Goal: Transaction & Acquisition: Purchase product/service

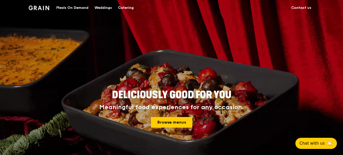
click at [129, 8] on div "Catering" at bounding box center [126, 7] width 16 height 15
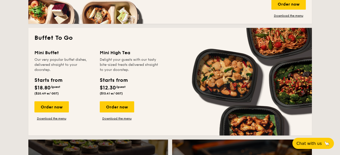
scroll to position [430, 0]
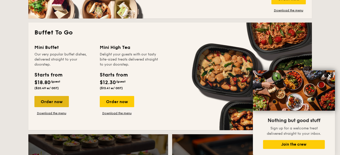
click at [59, 101] on div "Order now" at bounding box center [51, 101] width 34 height 11
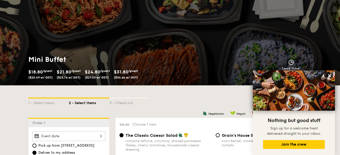
scroll to position [101, 0]
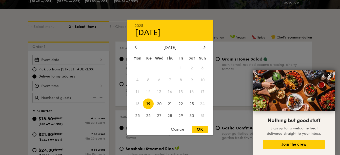
click at [89, 61] on div "2025 Aug 19 August 2025 Mon Tue Wed Thu Fri Sat Sun 1 2 3 4 5 6 7 8 9 10 11 12 …" at bounding box center [68, 60] width 73 height 10
click at [204, 48] on icon at bounding box center [205, 46] width 2 height 3
click at [160, 67] on span "3" at bounding box center [159, 68] width 11 height 11
click at [136, 48] on icon at bounding box center [136, 46] width 2 height 3
click at [162, 104] on span "20" at bounding box center [159, 103] width 11 height 11
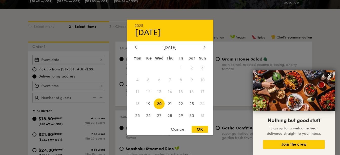
click at [205, 49] on icon at bounding box center [205, 46] width 2 height 3
click at [158, 69] on span "3" at bounding box center [159, 68] width 11 height 11
click at [199, 128] on div "OK" at bounding box center [200, 129] width 16 height 7
type input "[DATE]"
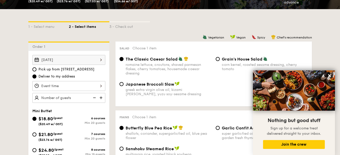
click at [83, 86] on div at bounding box center [68, 86] width 73 height 10
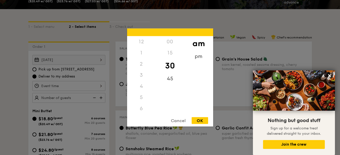
scroll to position [56, 0]
click at [141, 111] on div "11" at bounding box center [141, 114] width 29 height 15
click at [198, 121] on div "OK" at bounding box center [200, 120] width 16 height 7
type input "11:30AM"
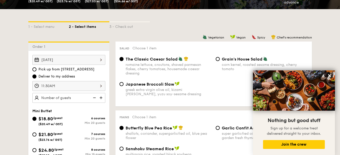
click at [100, 97] on img at bounding box center [102, 98] width 8 height 10
click at [93, 97] on img at bounding box center [94, 98] width 8 height 10
type input "20 guests"
click at [93, 97] on img at bounding box center [94, 98] width 8 height 10
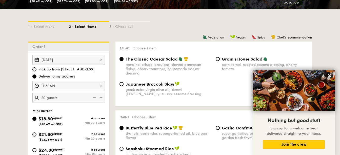
click at [93, 97] on img at bounding box center [94, 98] width 8 height 10
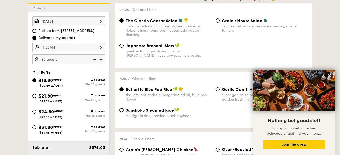
scroll to position [152, 0]
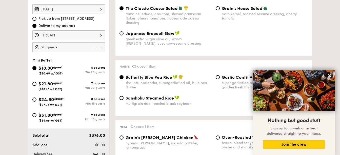
click at [56, 105] on span "($27.03 w/ GST)" at bounding box center [50, 105] width 24 height 4
click at [36, 102] on input "$24.80 /guest ($27.03 w/ GST) 8 courses Min 15 guests" at bounding box center [34, 99] width 4 height 4
radio input "true"
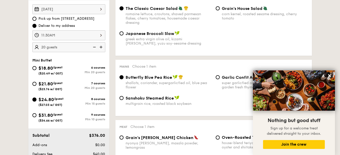
radio input "false"
radio input "true"
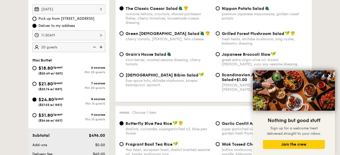
click at [96, 47] on img at bounding box center [94, 47] width 8 height 10
click at [101, 48] on img at bounding box center [102, 47] width 8 height 10
type input "20 guests"
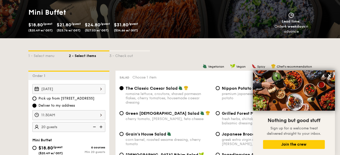
scroll to position [76, 0]
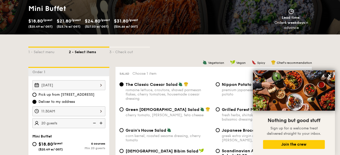
click at [122, 84] on input "The Classic Caesar Salad romaine lettuce, croutons, shaved parmesan flakes, che…" at bounding box center [122, 84] width 4 height 4
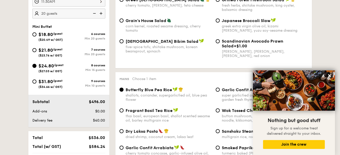
scroll to position [203, 0]
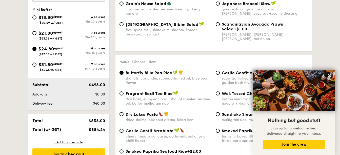
click at [145, 113] on span "Dry Laksa Pasta" at bounding box center [142, 114] width 32 height 5
click at [124, 113] on input "Dry Laksa Pasta dried shrimp, coconut cream, laksa leaf" at bounding box center [122, 114] width 4 height 4
radio input "true"
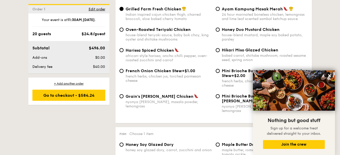
scroll to position [405, 0]
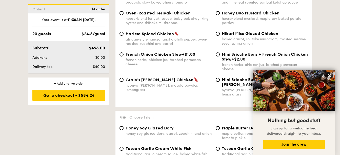
click at [235, 39] on div "baked carrot, shiitake mushroom, roasted sesame seed, spring onion" at bounding box center [265, 41] width 86 height 9
click at [220, 36] on input "Hikari Miso Glazed Chicken baked carrot, shiitake mushroom, roasted sesame seed…" at bounding box center [218, 34] width 4 height 4
radio input "true"
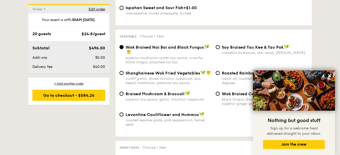
scroll to position [633, 0]
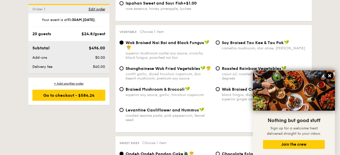
click at [330, 75] on icon at bounding box center [329, 75] width 5 height 5
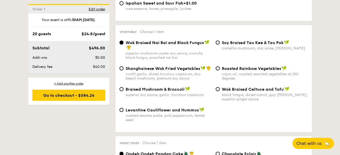
click at [244, 72] on div "cajun oil, roasted assorted vegetables at 250 degrees" at bounding box center [265, 76] width 86 height 9
click at [220, 70] on input "Roasted Rainbow Vegetables cajun oil, roasted assorted vegetables at 250 degrees" at bounding box center [218, 68] width 4 height 4
radio input "true"
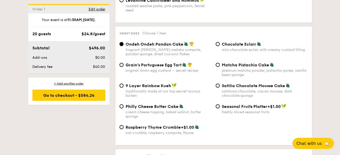
scroll to position [734, 0]
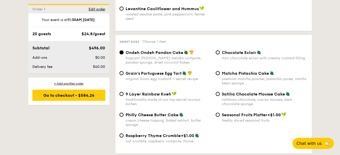
click at [169, 71] on span "Grain's Portuguese Egg Tart" at bounding box center [154, 73] width 56 height 5
click at [124, 71] on input "Grain's Portuguese Egg Tart original Grain egg custard – secret recipe" at bounding box center [122, 73] width 4 height 4
radio input "true"
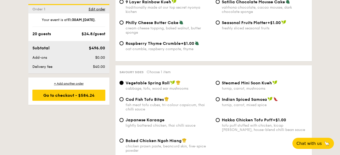
scroll to position [836, 0]
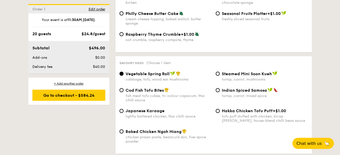
click at [161, 129] on span "Baked Chicken Ngoh Hiang" at bounding box center [154, 131] width 56 height 5
click at [124, 129] on input "Baked Chicken Ngoh Hiang chicken prawn paste, beancurd skin, five-spice powder" at bounding box center [122, 131] width 4 height 4
radio input "true"
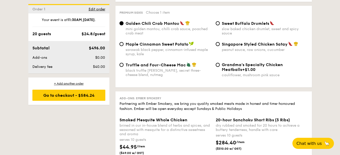
scroll to position [962, 0]
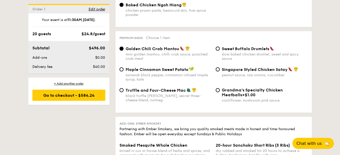
click at [183, 94] on div "black truffle [PERSON_NAME], secret three-cheese blend, nutmeg" at bounding box center [169, 98] width 86 height 9
click at [124, 88] on input "Truffle and Four-Cheese Mac black truffle [PERSON_NAME], secret three-cheese bl…" at bounding box center [122, 90] width 4 height 4
radio input "true"
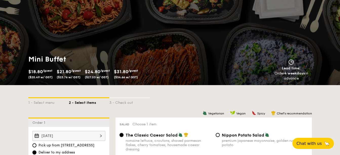
scroll to position [0, 0]
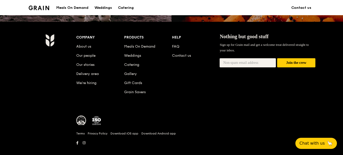
scroll to position [512, 0]
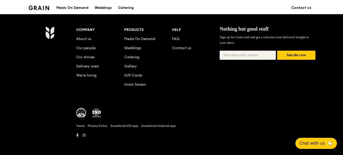
click at [90, 42] on li "About us" at bounding box center [100, 37] width 48 height 9
click at [90, 41] on link "About us" at bounding box center [83, 39] width 15 height 4
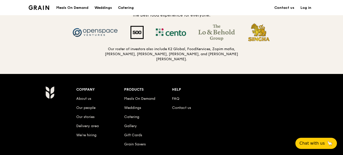
scroll to position [557, 0]
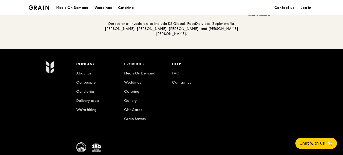
click at [173, 73] on link "FAQ" at bounding box center [175, 73] width 7 height 4
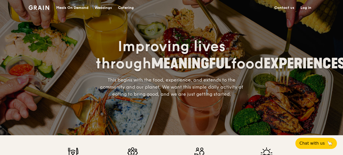
scroll to position [0, 0]
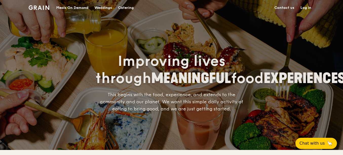
click at [304, 6] on link "Log in" at bounding box center [305, 7] width 17 height 15
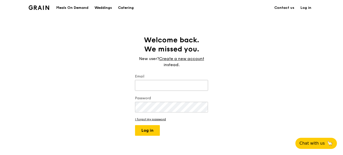
click at [159, 86] on input "Email" at bounding box center [171, 85] width 73 height 11
type input "[PERSON_NAME][EMAIL_ADDRESS][DOMAIN_NAME]"
click at [135, 125] on button "Log in" at bounding box center [147, 130] width 25 height 11
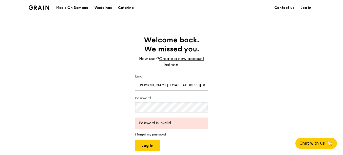
click at [103, 108] on div "Welcome back. We missed you. New user? Create a new account instead. Email joan…" at bounding box center [171, 92] width 343 height 115
click at [135, 140] on button "Log in" at bounding box center [147, 145] width 25 height 11
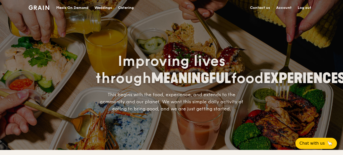
click at [121, 6] on div "Catering" at bounding box center [126, 7] width 16 height 15
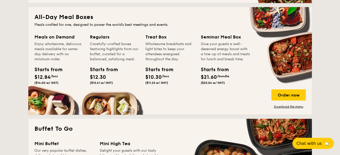
scroll to position [405, 0]
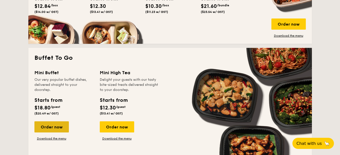
click at [48, 129] on div "Order now" at bounding box center [51, 126] width 34 height 11
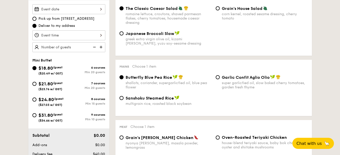
scroll to position [127, 0]
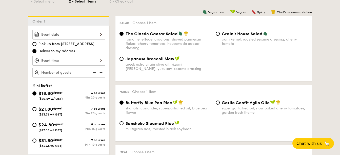
click at [74, 36] on div at bounding box center [68, 35] width 73 height 10
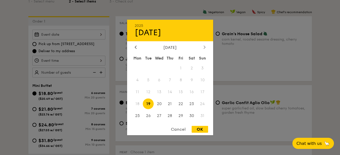
click at [205, 48] on icon at bounding box center [205, 46] width 2 height 3
click at [160, 66] on span "3" at bounding box center [159, 68] width 11 height 11
click at [200, 129] on div "OK" at bounding box center [200, 129] width 16 height 7
type input "[DATE]"
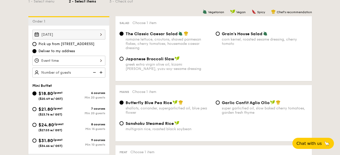
click at [86, 60] on div at bounding box center [68, 61] width 73 height 10
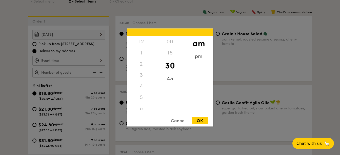
scroll to position [56, 0]
click at [142, 111] on div "11" at bounding box center [141, 114] width 29 height 15
click at [198, 119] on div "OK" at bounding box center [200, 120] width 16 height 7
type input "11:30AM"
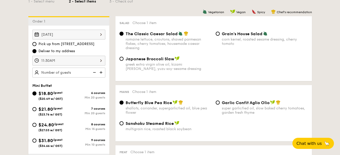
click at [99, 72] on img at bounding box center [102, 73] width 8 height 10
type input "20 guests"
click at [49, 125] on span "$24.80" at bounding box center [45, 125] width 15 height 6
click at [36, 125] on input "$24.80 /guest ($27.03 w/ GST) 8 courses Min 15 guests" at bounding box center [34, 125] width 4 height 4
radio input "true"
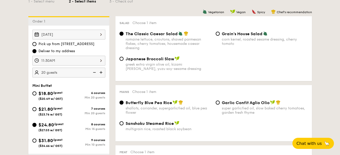
radio input "true"
radio input "false"
radio input "true"
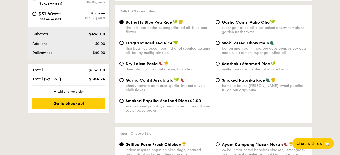
scroll to position [127, 0]
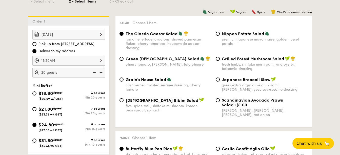
click at [161, 38] on div "romaine lettuce, croutons, shaved parmesan flakes, cherry tomatoes, housemade c…" at bounding box center [169, 43] width 86 height 13
click at [124, 36] on input "The Classic Caesar Salad romaine lettuce, croutons, shaved parmesan flakes, che…" at bounding box center [122, 34] width 4 height 4
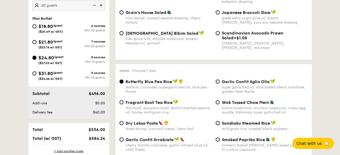
scroll to position [203, 0]
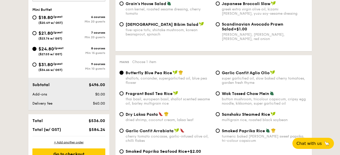
click at [150, 117] on div "Dry Laksa Pasta dried shrimp, coconut cream, laksa leaf" at bounding box center [169, 117] width 86 height 10
click at [124, 116] on input "Dry Laksa Pasta dried shrimp, coconut cream, laksa leaf" at bounding box center [122, 114] width 4 height 4
radio input "true"
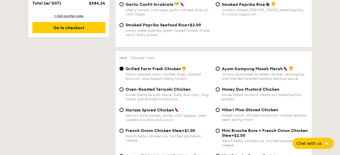
scroll to position [329, 0]
click at [233, 106] on div "Oven-Roasted Teriyaki Chicken house-blend teriyaki sauce, baby bok choy, king o…" at bounding box center [213, 97] width 192 height 21
click at [229, 114] on div "baked carrot, shiitake mushroom, roasted sesame seed, spring onion" at bounding box center [265, 117] width 86 height 9
click at [220, 112] on input "Hikari Miso Glazed Chicken baked carrot, shiitake mushroom, roasted sesame seed…" at bounding box center [218, 110] width 4 height 4
radio input "true"
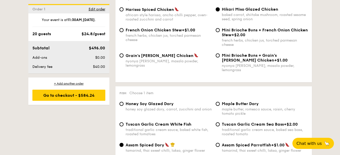
scroll to position [430, 0]
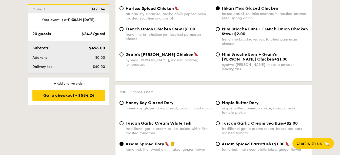
click at [159, 142] on span "Assam Spiced Dory" at bounding box center [145, 144] width 39 height 5
click at [124, 142] on input "Assam Spiced Dory tamarind, thai sweet chilli, laksa, ginger flower" at bounding box center [122, 144] width 4 height 4
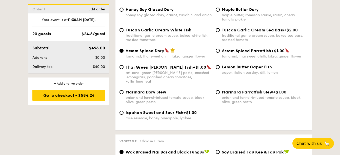
scroll to position [582, 0]
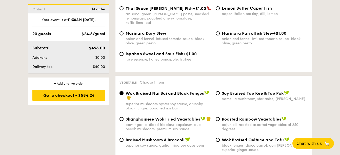
click at [230, 123] on div "cajun oil, roasted assorted vegetables at 250 degrees" at bounding box center [265, 127] width 86 height 9
click at [220, 117] on input "Roasted Rainbow Vegetables cajun oil, roasted assorted vegetables at 250 degrees" at bounding box center [218, 119] width 4 height 4
radio input "true"
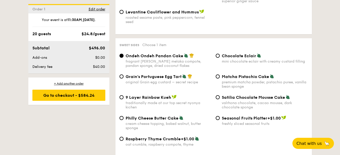
scroll to position [734, 0]
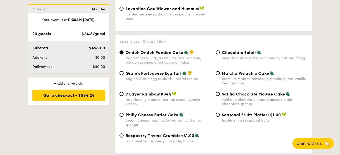
click at [164, 71] on span "Grain's Portuguese Egg Tart" at bounding box center [154, 73] width 56 height 5
click at [124, 71] on input "Grain's Portuguese Egg Tart original Grain egg custard – secret recipe" at bounding box center [122, 73] width 4 height 4
radio input "true"
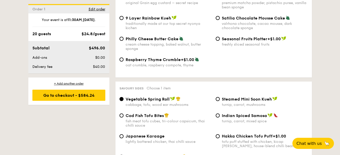
scroll to position [836, 0]
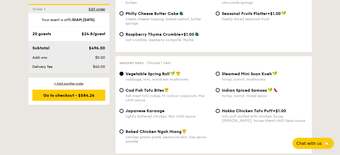
click at [154, 129] on span "Baked Chicken Ngoh Hiang" at bounding box center [154, 131] width 56 height 5
click at [124, 129] on input "Baked Chicken Ngoh Hiang chicken prawn paste, beancurd skin, five-spice powder" at bounding box center [122, 131] width 4 height 4
radio input "true"
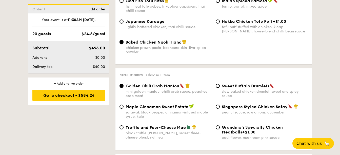
scroll to position [937, 0]
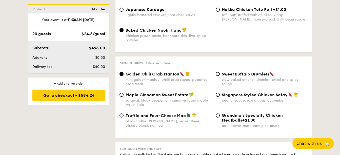
click at [158, 119] on div "black truffle [PERSON_NAME], secret three-cheese blend, nutmeg" at bounding box center [169, 123] width 86 height 9
click at [124, 113] on input "Truffle and Four-Cheese Mac black truffle [PERSON_NAME], secret three-cheese bl…" at bounding box center [122, 115] width 4 height 4
radio input "true"
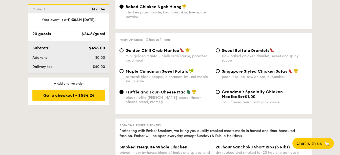
scroll to position [962, 0]
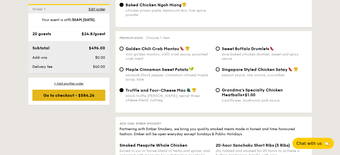
click at [80, 99] on div "Go to checkout - $584.24" at bounding box center [68, 95] width 73 height 11
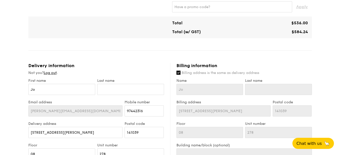
scroll to position [228, 0]
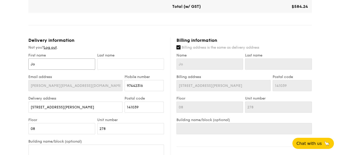
click at [75, 66] on input "Jo" at bounding box center [61, 63] width 67 height 11
drag, startPoint x: 60, startPoint y: 64, endPoint x: 20, endPoint y: 62, distance: 40.1
click at [20, 62] on div "1 - Select menu 2 - Select items 3 - Check out Mini Buffet $24.80 /guest ($27.0…" at bounding box center [170, 43] width 340 height 542
type input "C"
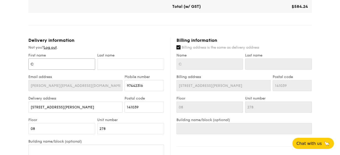
type input "Ca"
type input "Car"
type input "Carp"
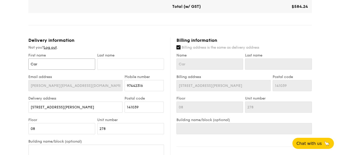
type input "Carp"
type input "Carpe"
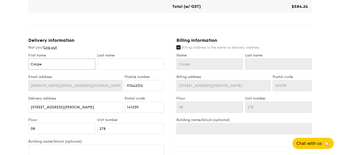
type input "Carpe D"
type input "Carpe Di"
type input "Carpe Die"
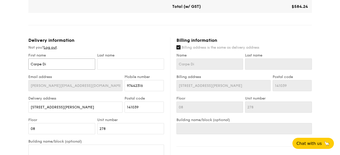
type input "Carpe Die"
type input "Carpe Diem"
click at [119, 65] on input "text" at bounding box center [130, 63] width 67 height 11
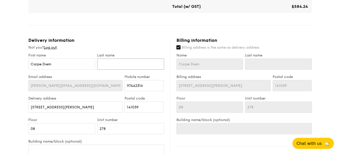
type input "S"
type input "St"
type input "Sta"
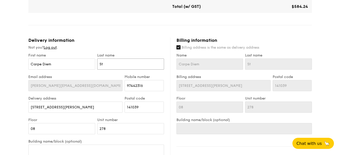
type input "Sta"
type input "Star"
type input "Starl"
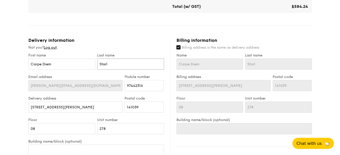
type input "Starle"
type input "Starlet"
type input "Starlets"
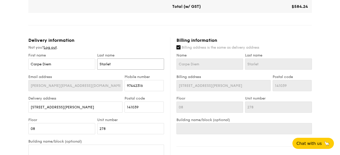
type input "Starlets"
type input "Starlets S"
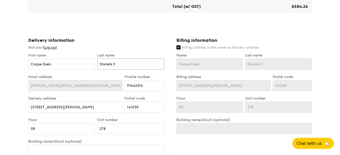
type input "Starlets Sp"
type input "Starlets Spa"
type input "Starlets Spar"
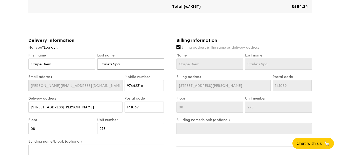
type input "Starlets Spar"
type input "Starlets Spark"
type input "Starlets Sparkl"
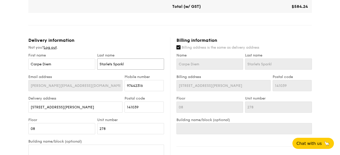
type input "Starlets Sparkle"
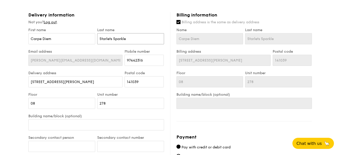
type input "Starlets Sparkle"
click at [70, 79] on input "[STREET_ADDRESS][PERSON_NAME]" at bounding box center [75, 81] width 94 height 11
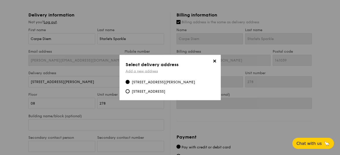
click at [152, 69] on link "Add a new address" at bounding box center [142, 71] width 32 height 4
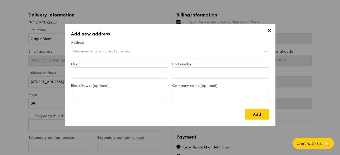
click at [152, 51] on div "Please enter 3 or more characters" at bounding box center [170, 51] width 199 height 11
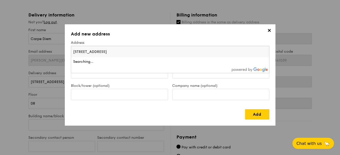
type input "[STREET_ADDRESS]"
click at [264, 53] on input "[STREET_ADDRESS]" at bounding box center [170, 51] width 198 height 11
click at [266, 51] on input "[STREET_ADDRESS]" at bounding box center [170, 51] width 198 height 11
click at [155, 81] on div "Floor" at bounding box center [119, 73] width 101 height 22
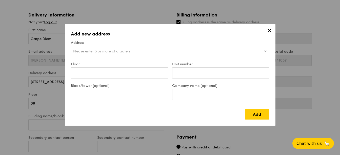
click at [138, 52] on div "Please enter 3 or more characters" at bounding box center [170, 51] width 199 height 11
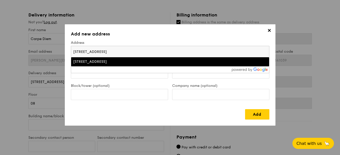
type input "1 Jalan Kilang B"
click at [132, 62] on div "1 Jalan Kilang, Bukit Merah, Singapore" at bounding box center [146, 61] width 146 height 5
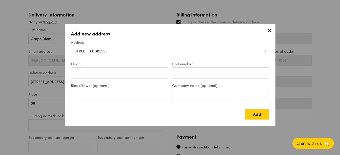
click at [92, 51] on span "1 Jln Kilang, Singapore" at bounding box center [90, 51] width 34 height 4
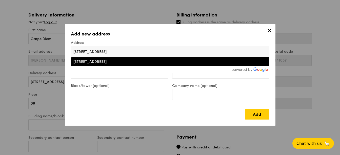
click at [103, 51] on input "1 Jalan Kilang B" at bounding box center [170, 51] width 198 height 11
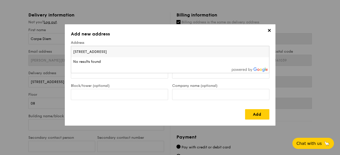
type input "[STREET_ADDRESS]"
click at [104, 88] on label "Block/tower (optional)" at bounding box center [119, 86] width 97 height 4
click at [104, 89] on input "Block/tower (optional)" at bounding box center [119, 94] width 97 height 11
click at [107, 75] on input "Floor" at bounding box center [119, 72] width 97 height 11
type input "02"
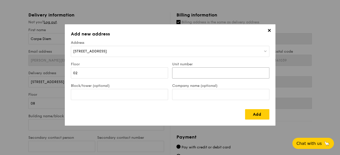
click at [185, 77] on input "Unit number" at bounding box center [220, 72] width 97 height 11
type input "01"
click at [128, 94] on input "Block/tower (optional)" at bounding box center [119, 94] width 97 height 11
click at [77, 51] on span "1 Jln Kilang, Singapore" at bounding box center [90, 51] width 34 height 4
click at [75, 51] on input "[STREET_ADDRESS]" at bounding box center [170, 51] width 198 height 11
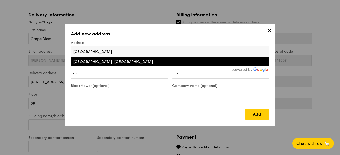
type input "Jalan Kilang Barat"
click at [136, 63] on div "Jalan Kilang Barat, Jalan Kilang Barat, Singapore" at bounding box center [146, 61] width 146 height 5
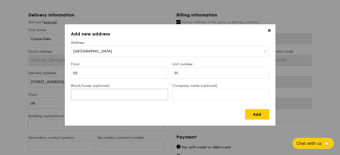
click at [127, 93] on input "Block/tower (optional)" at bounding box center [119, 94] width 97 height 11
type input "1"
click at [184, 94] on input "Company name (optional)" at bounding box center [220, 94] width 97 height 11
click at [207, 95] on input "Carpe Diem Starlet Sparkle" at bounding box center [220, 94] width 97 height 11
type input "Carpe Diem Starlets Sparkle"
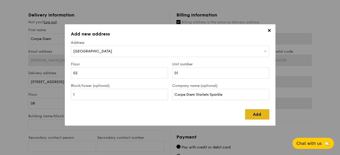
click at [255, 114] on link "Add" at bounding box center [257, 114] width 24 height 10
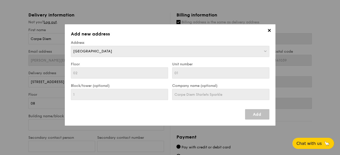
click at [252, 116] on link "Add" at bounding box center [257, 114] width 24 height 10
click at [269, 31] on span "✕" at bounding box center [269, 31] width 7 height 7
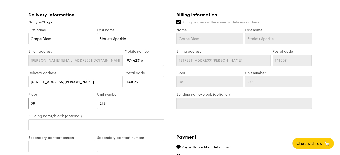
click at [74, 107] on input "08" at bounding box center [61, 103] width 67 height 11
click at [84, 83] on input "[STREET_ADDRESS][PERSON_NAME]" at bounding box center [75, 81] width 94 height 11
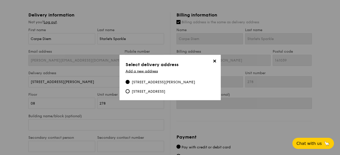
click at [213, 61] on span "✕" at bounding box center [214, 61] width 7 height 7
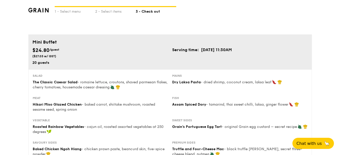
scroll to position [0, 0]
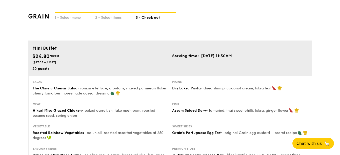
click at [39, 14] on img at bounding box center [38, 16] width 21 height 5
click at [72, 17] on div "1 - Select menu" at bounding box center [75, 16] width 41 height 7
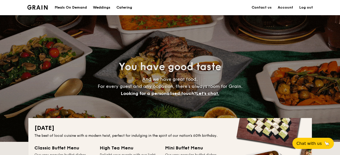
click at [290, 7] on link "Account" at bounding box center [285, 7] width 15 height 15
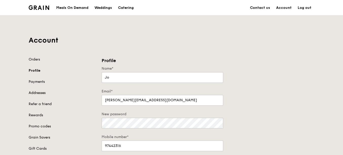
click at [38, 93] on link "Addresses" at bounding box center [62, 92] width 67 height 5
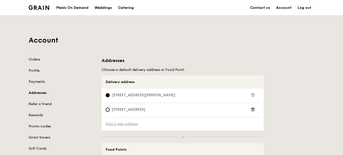
click at [128, 125] on link "Add a new address" at bounding box center [183, 124] width 154 height 5
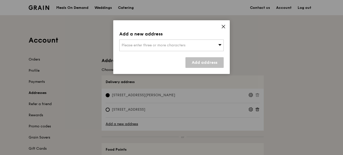
click at [158, 47] on span "Please enter three or more characters" at bounding box center [154, 45] width 64 height 4
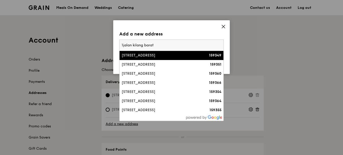
type input "1 [GEOGRAPHIC_DATA]"
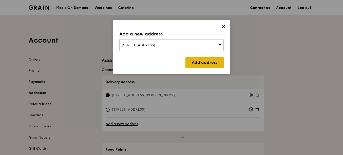
click at [213, 60] on link "Add address" at bounding box center [204, 62] width 38 height 11
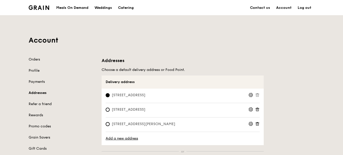
click at [250, 95] on icon at bounding box center [250, 95] width 5 height 5
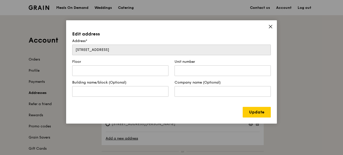
click at [269, 27] on icon at bounding box center [270, 26] width 5 height 5
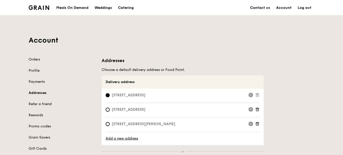
click at [250, 95] on icon at bounding box center [250, 95] width 5 height 5
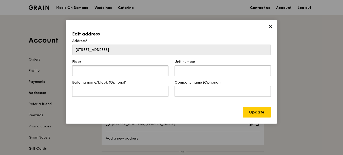
click at [102, 72] on input "text" at bounding box center [120, 70] width 96 height 11
type input "02"
click at [192, 70] on input "text" at bounding box center [222, 70] width 96 height 11
type input "01"
click at [84, 91] on input "text" at bounding box center [120, 91] width 96 height 11
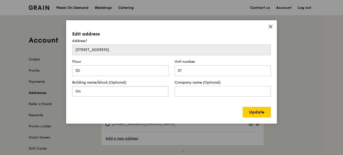
type input "O"
type input "[GEOGRAPHIC_DATA]"
click at [184, 92] on input "text" at bounding box center [222, 91] width 96 height 11
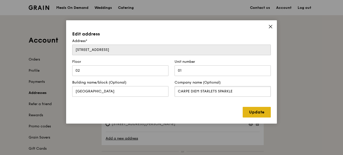
type input "CARPE DIEM STARLETS SPARKLE"
click at [258, 110] on link "Update" at bounding box center [257, 112] width 28 height 11
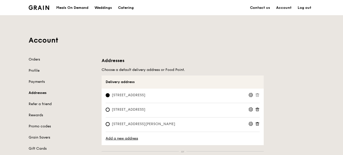
click at [151, 95] on span "1 Jalan Kilang Barat, 159345, #02-01" at bounding box center [129, 95] width 46 height 5
click at [110, 95] on input "1 Jalan Kilang Barat, 159345, #02-01" at bounding box center [108, 95] width 4 height 4
click at [35, 58] on link "Orders" at bounding box center [62, 59] width 67 height 5
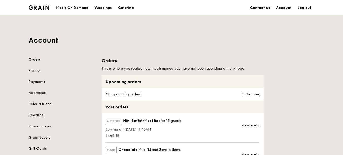
click at [43, 136] on link "Grain Savers" at bounding box center [62, 137] width 67 height 5
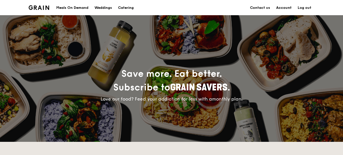
click at [289, 7] on link "Account" at bounding box center [284, 7] width 22 height 15
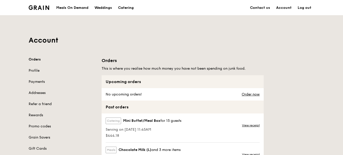
scroll to position [25, 0]
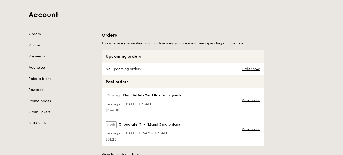
click at [38, 89] on link "Rewards" at bounding box center [62, 89] width 67 height 5
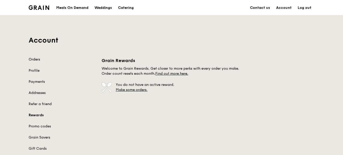
click at [38, 59] on link "Orders" at bounding box center [62, 59] width 67 height 5
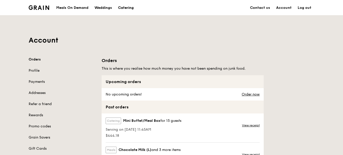
click at [128, 9] on div "Catering" at bounding box center [126, 7] width 16 height 15
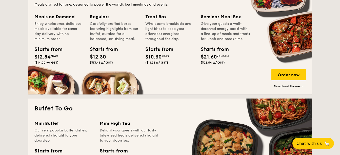
scroll to position [456, 0]
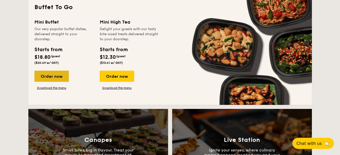
click at [56, 77] on div "Order now" at bounding box center [51, 76] width 34 height 11
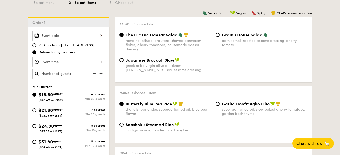
scroll to position [127, 0]
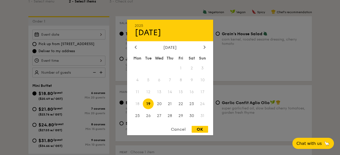
click at [70, 33] on div "2025 Aug [DATE] Tue Wed Thu Fri Sat Sun 1 2 3 4 5 6 7 8 9 10 11 12 13 14 15 16 …" at bounding box center [68, 35] width 73 height 10
click at [203, 47] on div at bounding box center [204, 47] width 5 height 5
click at [160, 65] on span "3" at bounding box center [159, 68] width 11 height 11
click at [196, 129] on div "OK" at bounding box center [200, 129] width 16 height 7
type input "[DATE]"
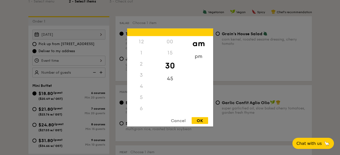
click at [53, 58] on div "12 1 2 3 4 5 6 7 8 9 10 11 00 15 30 45 am pm Cancel OK" at bounding box center [68, 61] width 73 height 10
click at [141, 110] on div "11" at bounding box center [141, 114] width 29 height 15
click at [204, 122] on div "OK" at bounding box center [200, 120] width 16 height 7
type input "11:30AM"
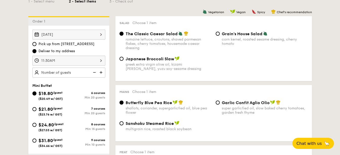
click at [54, 126] on span "$24.80" at bounding box center [45, 125] width 15 height 6
click at [36, 126] on input "$24.80 /guest ($27.03 w/ GST) 8 courses Min 15 guests" at bounding box center [34, 125] width 4 height 4
radio input "true"
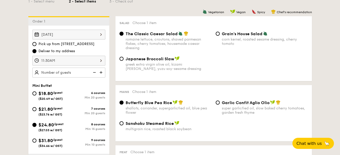
radio input "false"
radio input "true"
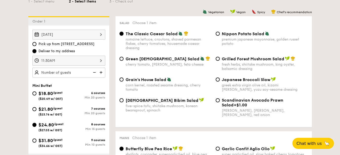
click at [103, 71] on img at bounding box center [102, 73] width 8 height 10
type input "20 guests"
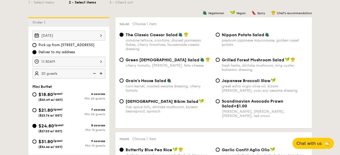
scroll to position [101, 0]
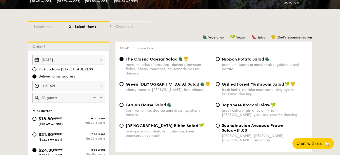
click at [156, 64] on div "romaine lettuce, croutons, shaved parmesan flakes, cherry tomatoes, housemade c…" at bounding box center [169, 69] width 86 height 13
click at [124, 61] on input "The Classic Caesar Salad romaine lettuce, croutons, shaved parmesan flakes, che…" at bounding box center [122, 59] width 4 height 4
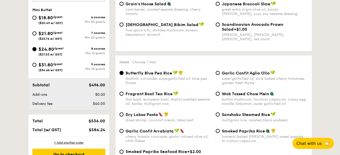
scroll to position [203, 0]
click at [150, 117] on div "Dry Laksa Pasta dried shrimp, coconut cream, laksa leaf" at bounding box center [169, 117] width 86 height 10
click at [124, 116] on input "Dry Laksa Pasta dried shrimp, coconut cream, laksa leaf" at bounding box center [122, 114] width 4 height 4
radio input "true"
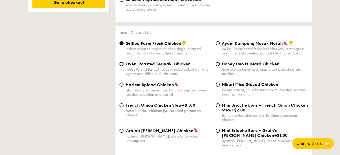
scroll to position [355, 0]
click at [250, 86] on span "Hikari Miso Glazed Chicken" at bounding box center [250, 84] width 56 height 5
click at [220, 86] on input "Hikari Miso Glazed Chicken baked carrot, shiitake mushroom, roasted sesame seed…" at bounding box center [218, 84] width 4 height 4
radio input "true"
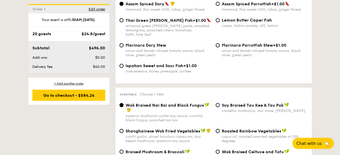
scroll to position [582, 0]
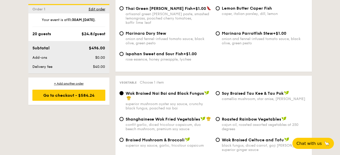
click at [226, 117] on span "Roasted Rainbow Vegetables" at bounding box center [251, 119] width 59 height 5
click at [220, 117] on input "Roasted Rainbow Vegetables cajun oil, roasted assorted vegetables at 250 degrees" at bounding box center [218, 119] width 4 height 4
radio input "true"
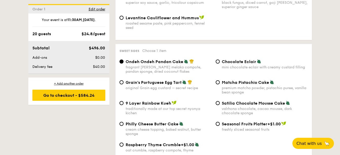
scroll to position [734, 0]
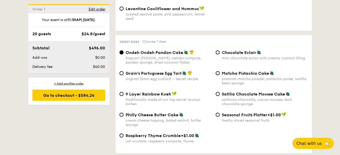
click at [167, 77] on div "original Grain egg custard – secret recipe" at bounding box center [169, 79] width 86 height 4
click at [124, 71] on input "Grain's Portuguese Egg Tart original Grain egg custard – secret recipe" at bounding box center [122, 73] width 4 height 4
radio input "true"
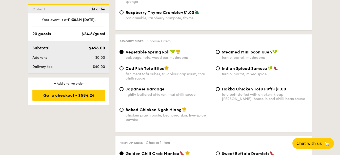
scroll to position [861, 0]
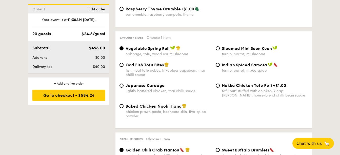
click at [159, 110] on div "chicken prawn paste, beancurd skin, five-spice powder" at bounding box center [169, 114] width 86 height 9
click at [124, 104] on input "Baked Chicken Ngoh Hiang chicken prawn paste, beancurd skin, five-spice powder" at bounding box center [122, 106] width 4 height 4
radio input "true"
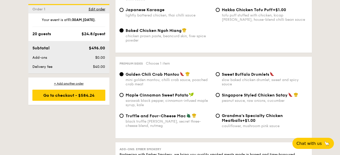
scroll to position [937, 0]
click at [159, 113] on span "Truffle and Four-Cheese Mac" at bounding box center [156, 115] width 60 height 5
click at [124, 113] on input "Truffle and Four-Cheese Mac black truffle [PERSON_NAME], secret three-cheese bl…" at bounding box center [122, 115] width 4 height 4
radio input "true"
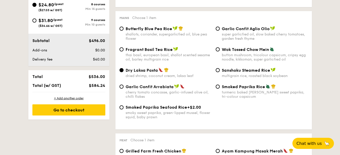
scroll to position [253, 0]
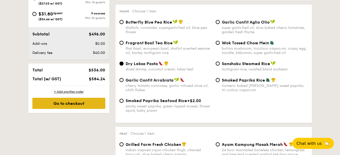
click at [85, 100] on div "Go to checkout" at bounding box center [68, 103] width 73 height 11
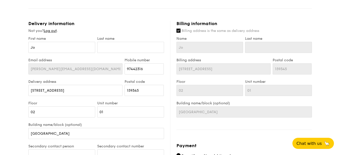
scroll to position [253, 0]
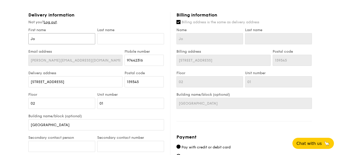
click at [63, 38] on input "Jo" at bounding box center [61, 38] width 67 height 11
click at [180, 21] on input "Billing address is the same as delivery address" at bounding box center [178, 22] width 4 height 4
checkbox input "false"
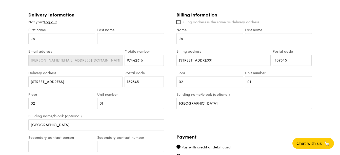
click at [217, 52] on label "Billing address" at bounding box center [223, 51] width 94 height 4
click at [217, 55] on input "[STREET_ADDRESS]" at bounding box center [223, 60] width 94 height 11
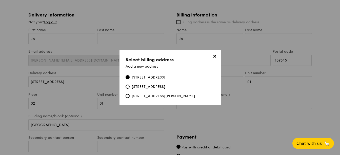
click at [153, 99] on div "[STREET_ADDRESS][PERSON_NAME]" at bounding box center [164, 96] width 64 height 5
click at [130, 98] on input "[STREET_ADDRESS][PERSON_NAME]" at bounding box center [128, 96] width 4 height 4
type input "[STREET_ADDRESS][PERSON_NAME]"
type input "141039"
type input "08"
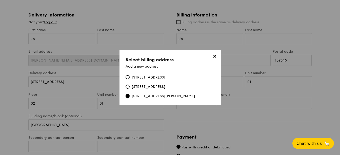
type input "278"
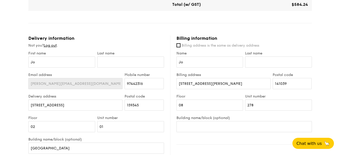
scroll to position [228, 0]
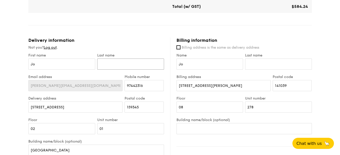
click at [105, 64] on input "text" at bounding box center [130, 63] width 67 height 11
click at [121, 44] on div "Delivery information Not you? Log out . First name [PERSON_NAME] Last name Emai…" at bounding box center [99, 144] width 142 height 215
click at [61, 67] on input "Jo" at bounding box center [61, 63] width 67 height 11
drag, startPoint x: 61, startPoint y: 67, endPoint x: 28, endPoint y: 66, distance: 32.4
click at [28, 66] on input "Jo" at bounding box center [61, 63] width 67 height 11
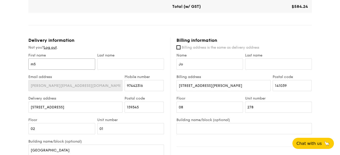
type input "m"
type input "M"
drag, startPoint x: 49, startPoint y: 64, endPoint x: 13, endPoint y: 63, distance: 35.5
click at [13, 63] on div "1 - Select menu 2 - Select items 3 - Check out Mini Buffet $24.80 /guest ($27.0…" at bounding box center [170, 43] width 340 height 542
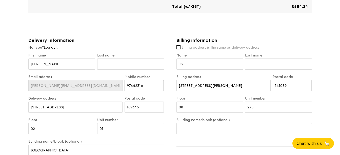
drag, startPoint x: 146, startPoint y: 86, endPoint x: 123, endPoint y: 86, distance: 23.3
click at [123, 86] on div "Email address [EMAIL_ADDRESS][DOMAIN_NAME] Mobile number 97442316" at bounding box center [96, 86] width 138 height 22
click at [55, 66] on input "[PERSON_NAME]" at bounding box center [61, 63] width 67 height 11
drag, startPoint x: 54, startPoint y: 64, endPoint x: 3, endPoint y: 62, distance: 51.2
click at [3, 62] on div "1 - Select menu 2 - Select items 3 - Check out Mini Buffet $24.80 /guest ($27.0…" at bounding box center [170, 43] width 340 height 542
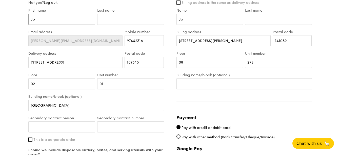
scroll to position [279, 0]
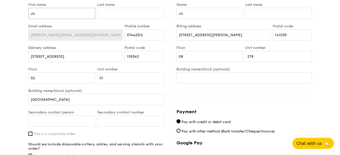
type input "Jo"
click at [61, 122] on input "Secondary contact person" at bounding box center [61, 120] width 67 height 11
type input "Carpe Diem Starlets Sparkle"
click at [113, 121] on input "Secondary contact number" at bounding box center [130, 120] width 67 height 11
type input "62649366"
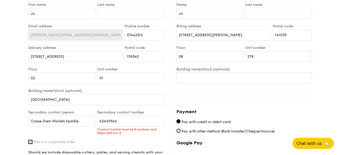
click at [31, 135] on div "First name [PERSON_NAME] Last name Email address [EMAIL_ADDRESS][DOMAIN_NAME] M…" at bounding box center [96, 106] width 136 height 207
click at [29, 144] on label "This is a corporate order" at bounding box center [96, 142] width 136 height 4
click at [29, 144] on input "This is a corporate order" at bounding box center [30, 142] width 4 height 4
checkbox input "true"
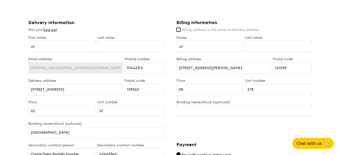
scroll to position [203, 0]
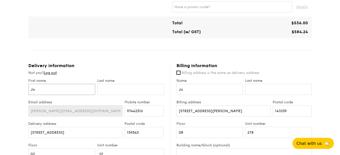
click at [65, 86] on input "Jo" at bounding box center [61, 89] width 67 height 11
drag, startPoint x: 63, startPoint y: 87, endPoint x: 23, endPoint y: 88, distance: 40.6
click at [23, 88] on div "1 - Select menu 2 - Select items 3 - Check out Mini Buffet $24.80 /guest ($27.0…" at bounding box center [170, 68] width 340 height 542
type input "[PERSON_NAME]"
click at [143, 108] on input "97442316" at bounding box center [144, 110] width 39 height 11
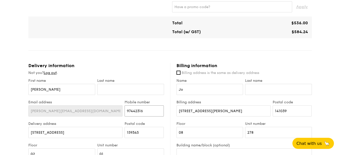
click at [115, 111] on div "Email address [EMAIL_ADDRESS][DOMAIN_NAME] Mobile number 97442316" at bounding box center [96, 111] width 138 height 22
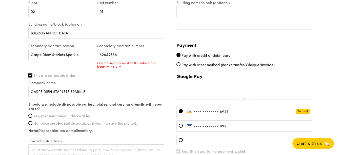
scroll to position [355, 0]
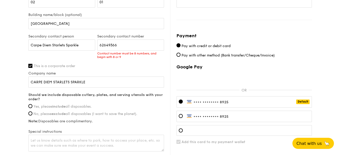
type input "81680073"
click at [76, 47] on input "Carpe Diem Starlets Sparkle" at bounding box center [61, 45] width 67 height 11
drag, startPoint x: 83, startPoint y: 47, endPoint x: 7, endPoint y: 36, distance: 77.1
type input "Jo"
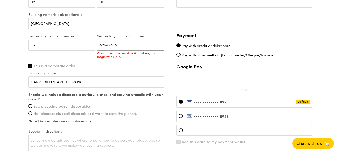
drag, startPoint x: 125, startPoint y: 44, endPoint x: 89, endPoint y: 44, distance: 35.7
click at [89, 44] on div "Secondary contact person [PERSON_NAME] Secondary contact number 62649366 Contac…" at bounding box center [96, 49] width 138 height 30
type input "97442316"
click at [31, 66] on div "First name [PERSON_NAME] Last name Email address [EMAIL_ADDRESS][DOMAIN_NAME] M…" at bounding box center [96, 40] width 136 height 226
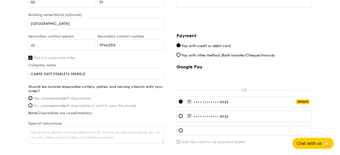
click at [30, 98] on input "Yes, please include all disposables." at bounding box center [30, 98] width 4 height 4
radio input "true"
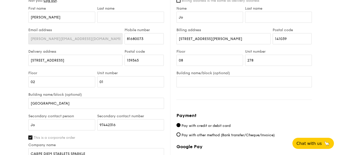
scroll to position [279, 0]
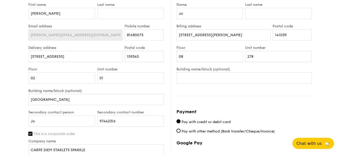
click at [30, 134] on input "This is a corporate order" at bounding box center [30, 134] width 4 height 4
checkbox input "false"
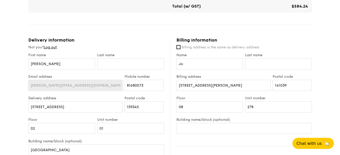
scroll to position [228, 0]
click at [265, 63] on input "Last name" at bounding box center [278, 63] width 67 height 11
click at [265, 43] on div "Billing information" at bounding box center [243, 40] width 135 height 6
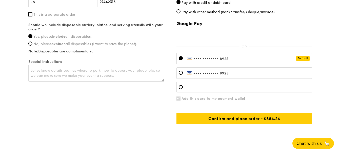
scroll to position [405, 0]
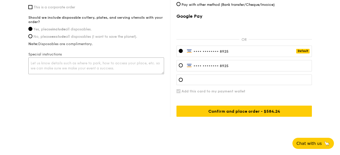
click at [117, 64] on textarea at bounding box center [96, 65] width 136 height 17
type textarea "e"
type textarea "E"
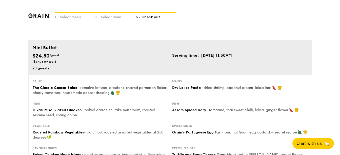
scroll to position [0, 0]
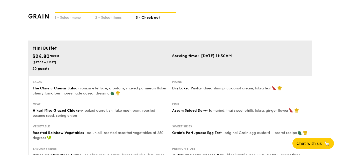
click at [173, 30] on div "1 - Select menu 2 - Select items 3 - Check out" at bounding box center [170, 20] width 284 height 41
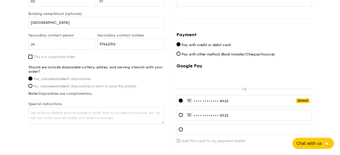
scroll to position [405, 0]
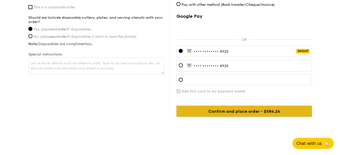
click at [257, 108] on input "Confirm and place order - $584.24" at bounding box center [243, 111] width 135 height 11
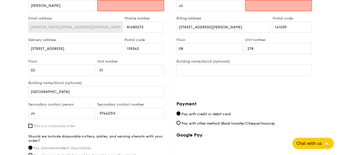
scroll to position [236, 0]
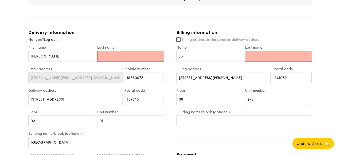
click at [140, 57] on input "text" at bounding box center [130, 56] width 67 height 11
click at [49, 57] on input "[PERSON_NAME]" at bounding box center [61, 56] width 67 height 11
type input "Ms"
click at [106, 56] on input "text" at bounding box center [130, 56] width 67 height 11
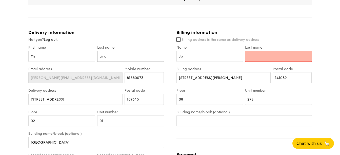
type input "Ling"
click at [272, 53] on input "Last name" at bounding box center [278, 56] width 67 height 11
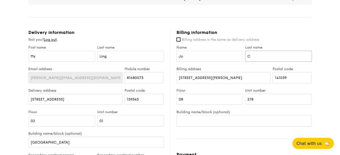
type input "C"
click at [331, 53] on div "1 - Select menu 2 - Select items 3 - Check out Mini Buffet $24.80 /guest ($27.0…" at bounding box center [170, 35] width 340 height 542
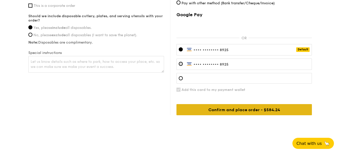
scroll to position [407, 0]
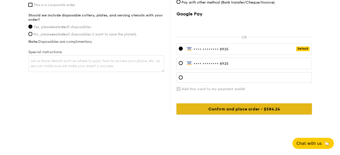
click at [255, 109] on input "Confirm and place order - $584.24" at bounding box center [243, 108] width 135 height 11
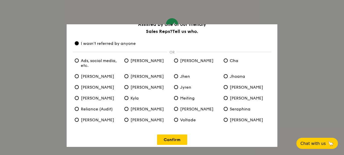
scroll to position [14, 0]
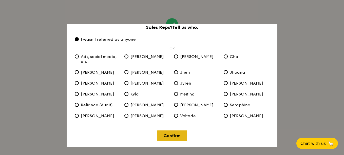
click at [179, 133] on link "Confirm" at bounding box center [172, 135] width 30 height 10
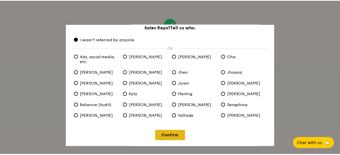
scroll to position [0, 0]
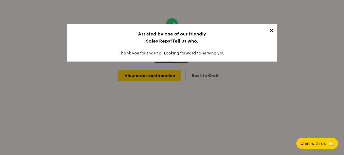
click at [270, 30] on span "✕" at bounding box center [271, 31] width 7 height 7
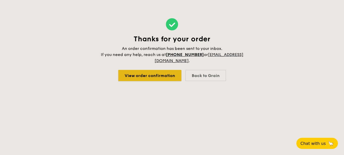
click at [159, 75] on link "View order confirmation" at bounding box center [149, 75] width 63 height 11
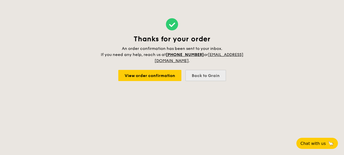
click at [201, 76] on div "Back to Grain" at bounding box center [205, 75] width 41 height 11
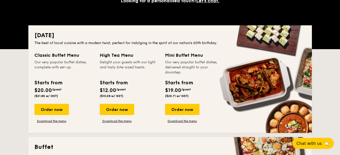
scroll to position [101, 0]
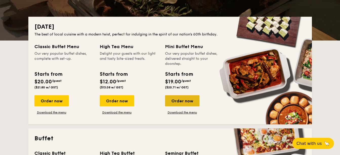
click at [184, 99] on div "Order now" at bounding box center [182, 100] width 34 height 11
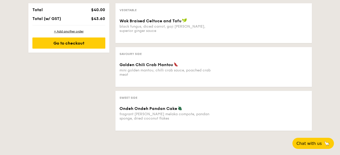
scroll to position [279, 0]
